Goal: Check status: Check status

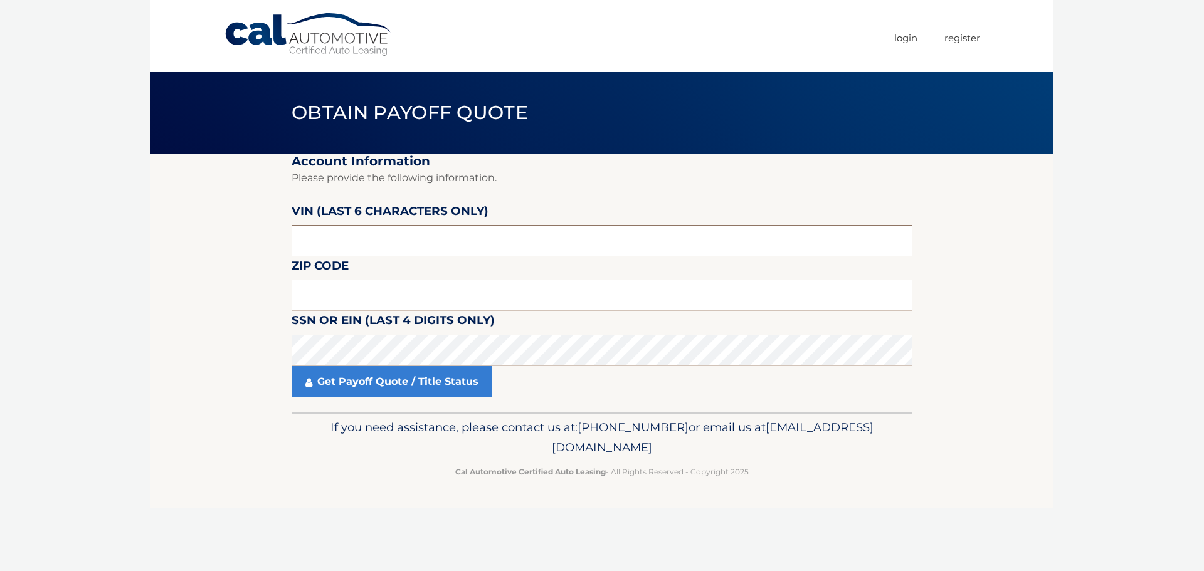
click at [516, 254] on input "text" at bounding box center [602, 240] width 621 height 31
click at [516, 246] on input "text" at bounding box center [602, 240] width 621 height 31
type input "020500"
click at [550, 288] on input "text" at bounding box center [602, 295] width 621 height 31
type input "11754"
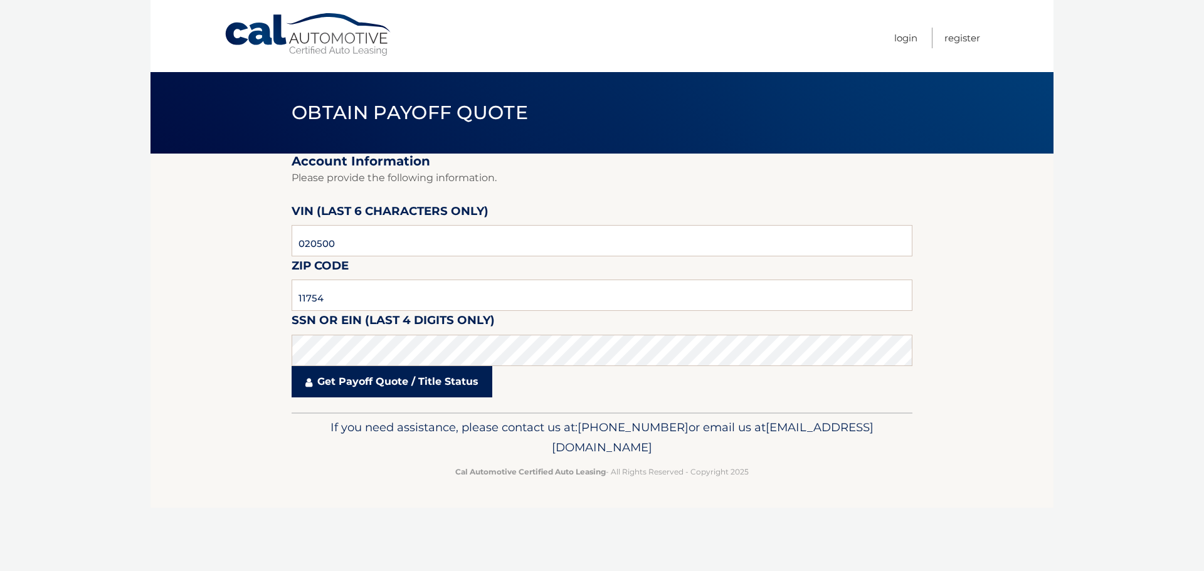
click at [390, 388] on link "Get Payoff Quote / Title Status" at bounding box center [392, 381] width 201 height 31
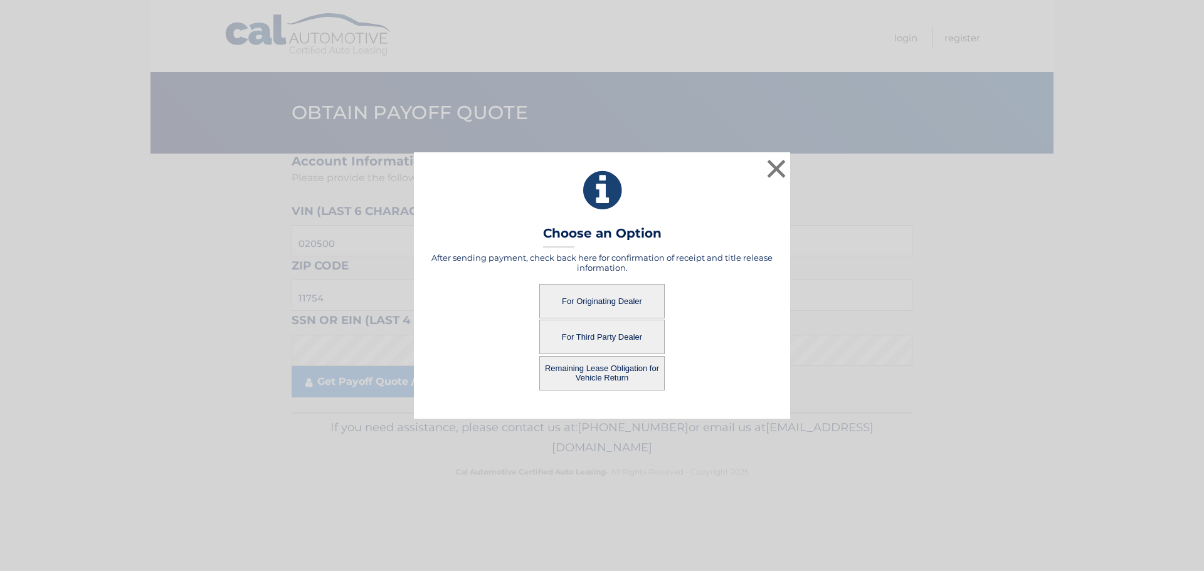
click at [608, 306] on button "For Originating Dealer" at bounding box center [601, 301] width 125 height 34
click at [587, 295] on button "For Originating Dealer" at bounding box center [601, 301] width 125 height 34
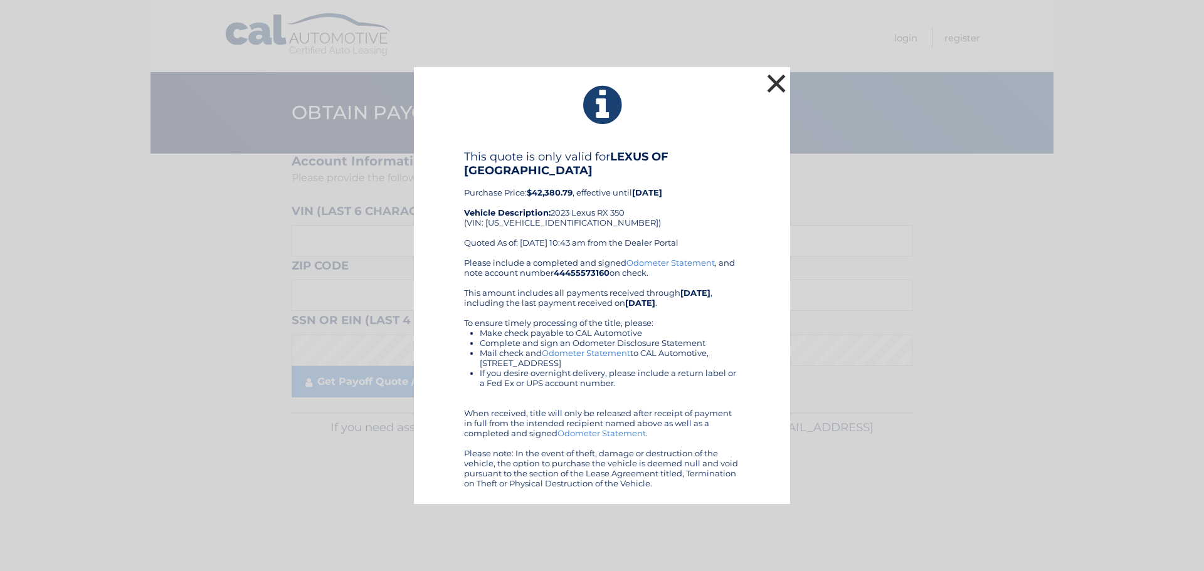
click at [776, 82] on button "×" at bounding box center [776, 83] width 25 height 25
